Goal: Check status: Check status

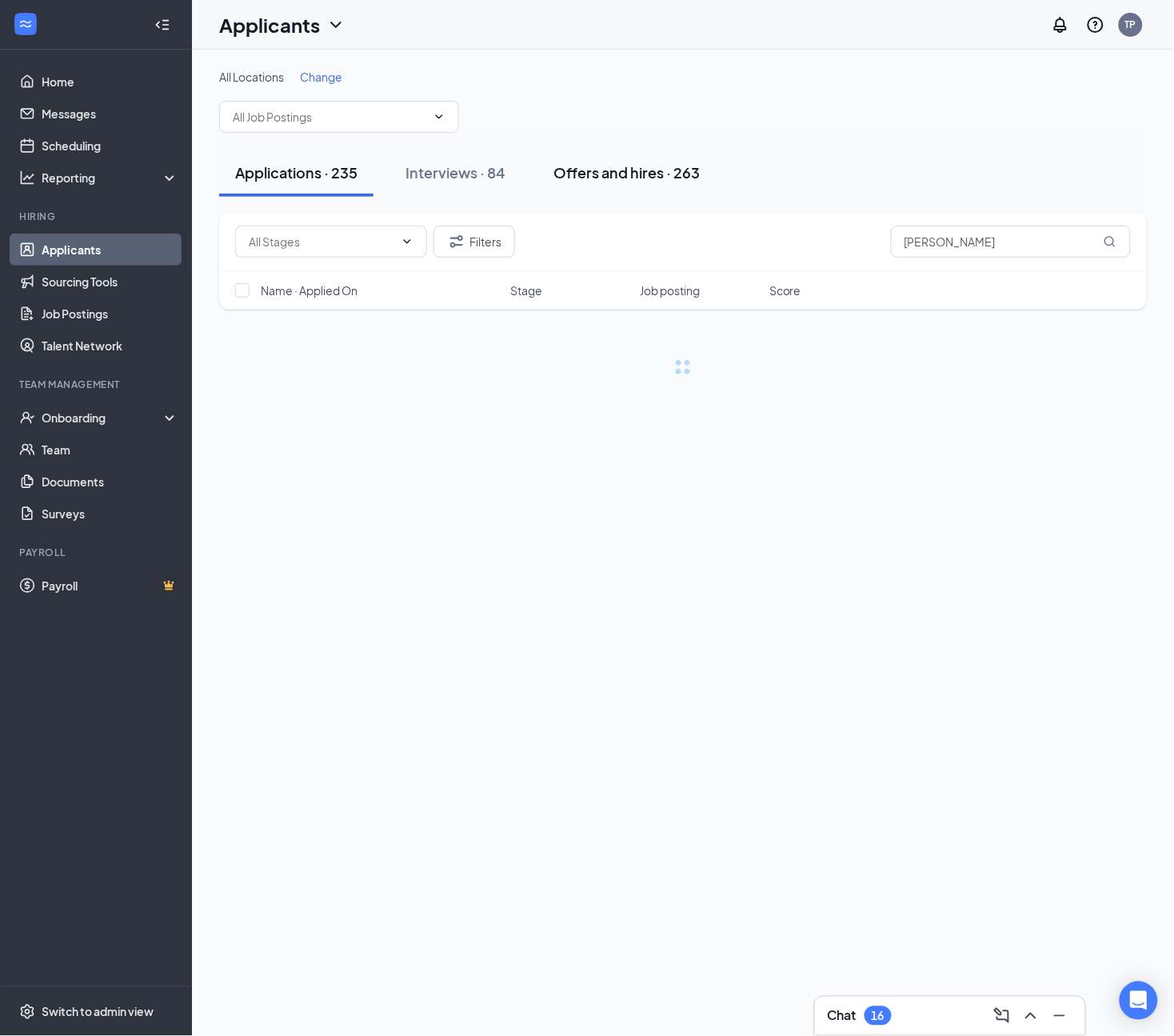
click at [680, 188] on button "Offers and hires · 263" at bounding box center [626, 173] width 178 height 48
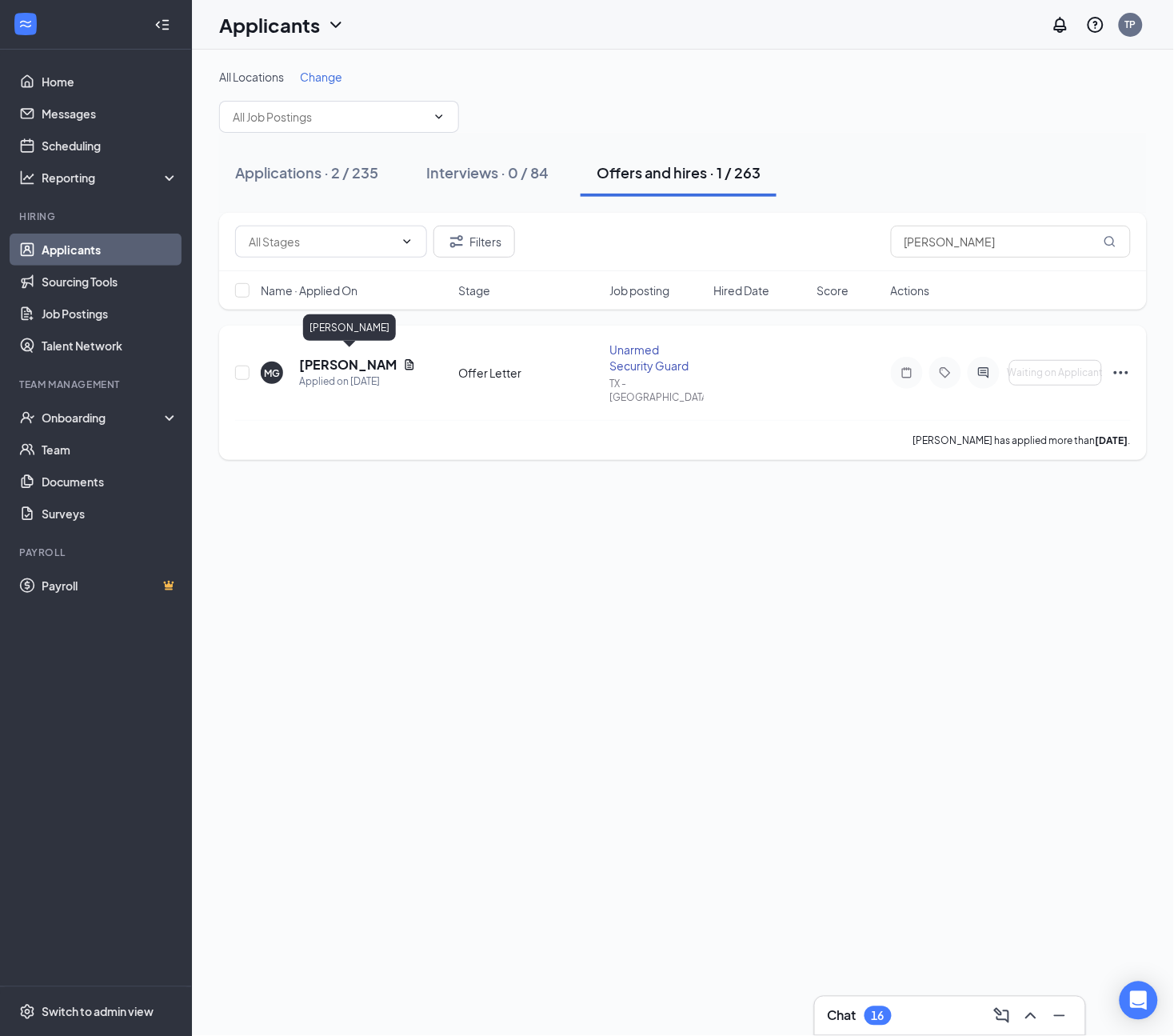
click at [356, 364] on h5 "[PERSON_NAME]" at bounding box center [348, 364] width 98 height 18
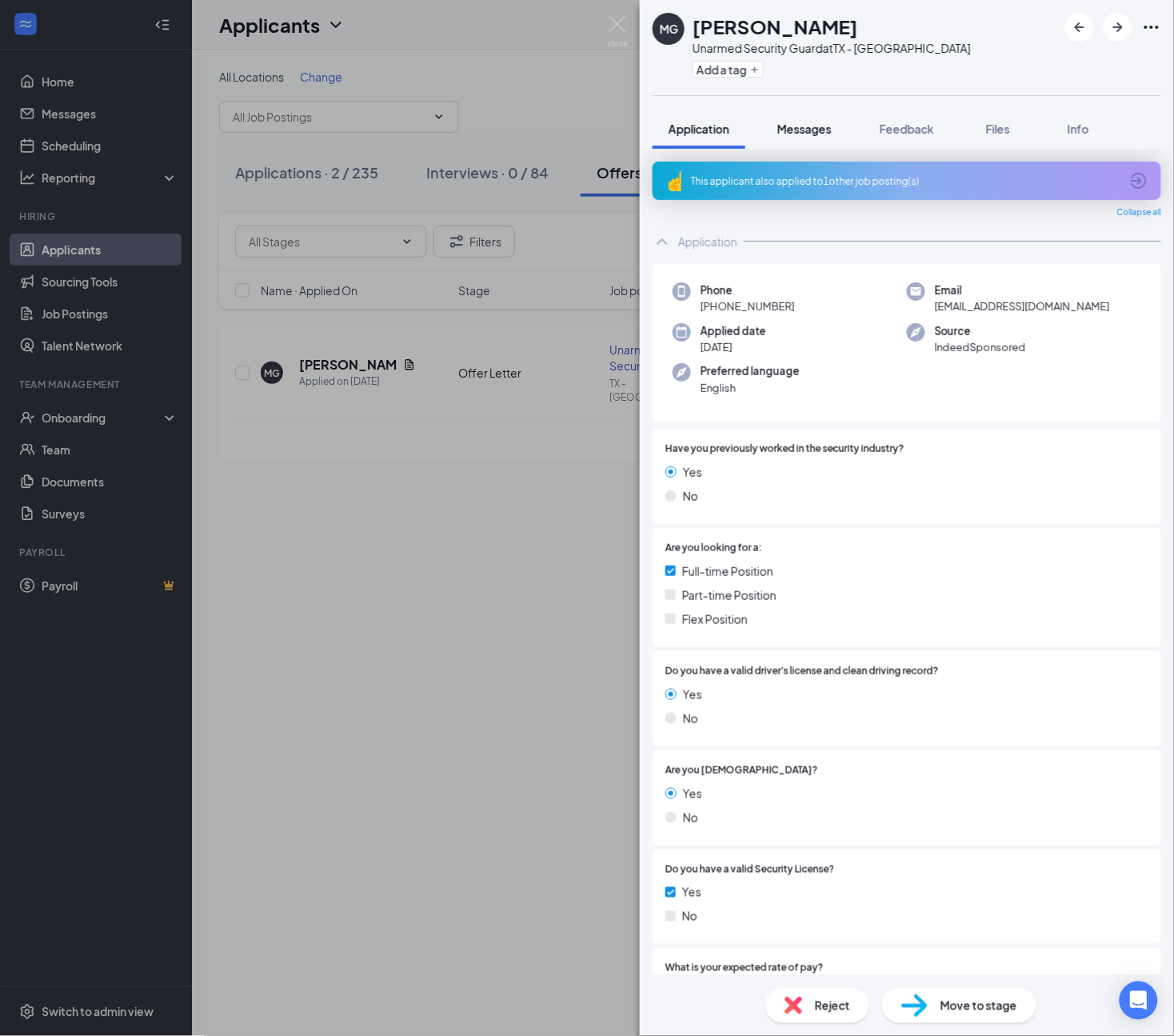
click at [809, 132] on span "Messages" at bounding box center [804, 129] width 54 height 15
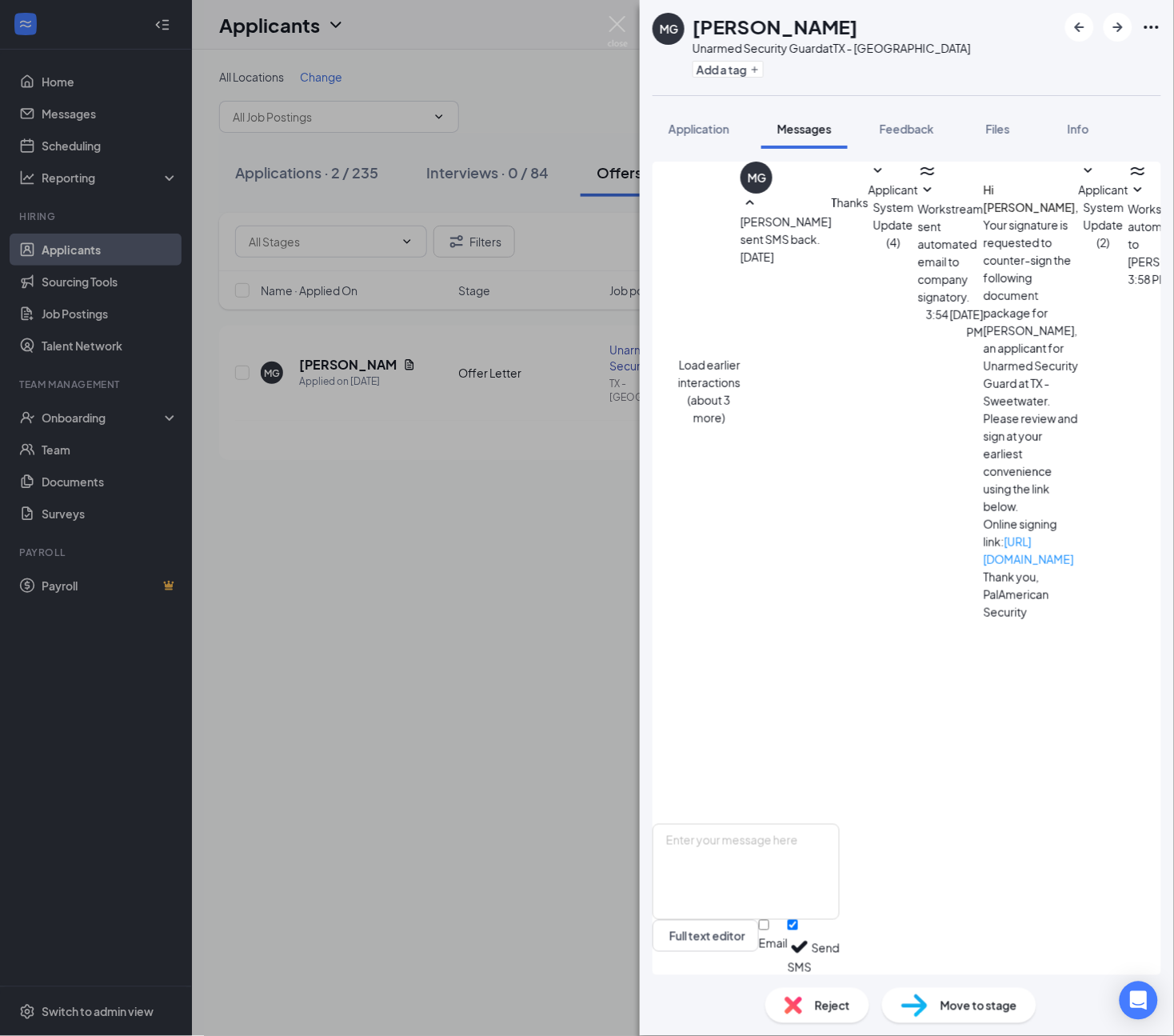
drag, startPoint x: 961, startPoint y: 704, endPoint x: 769, endPoint y: 682, distance: 193.3
copy span "Please review and sign here at your earliest convenience: [URL][DOMAIN_NAME]"
